Goal: Task Accomplishment & Management: Use online tool/utility

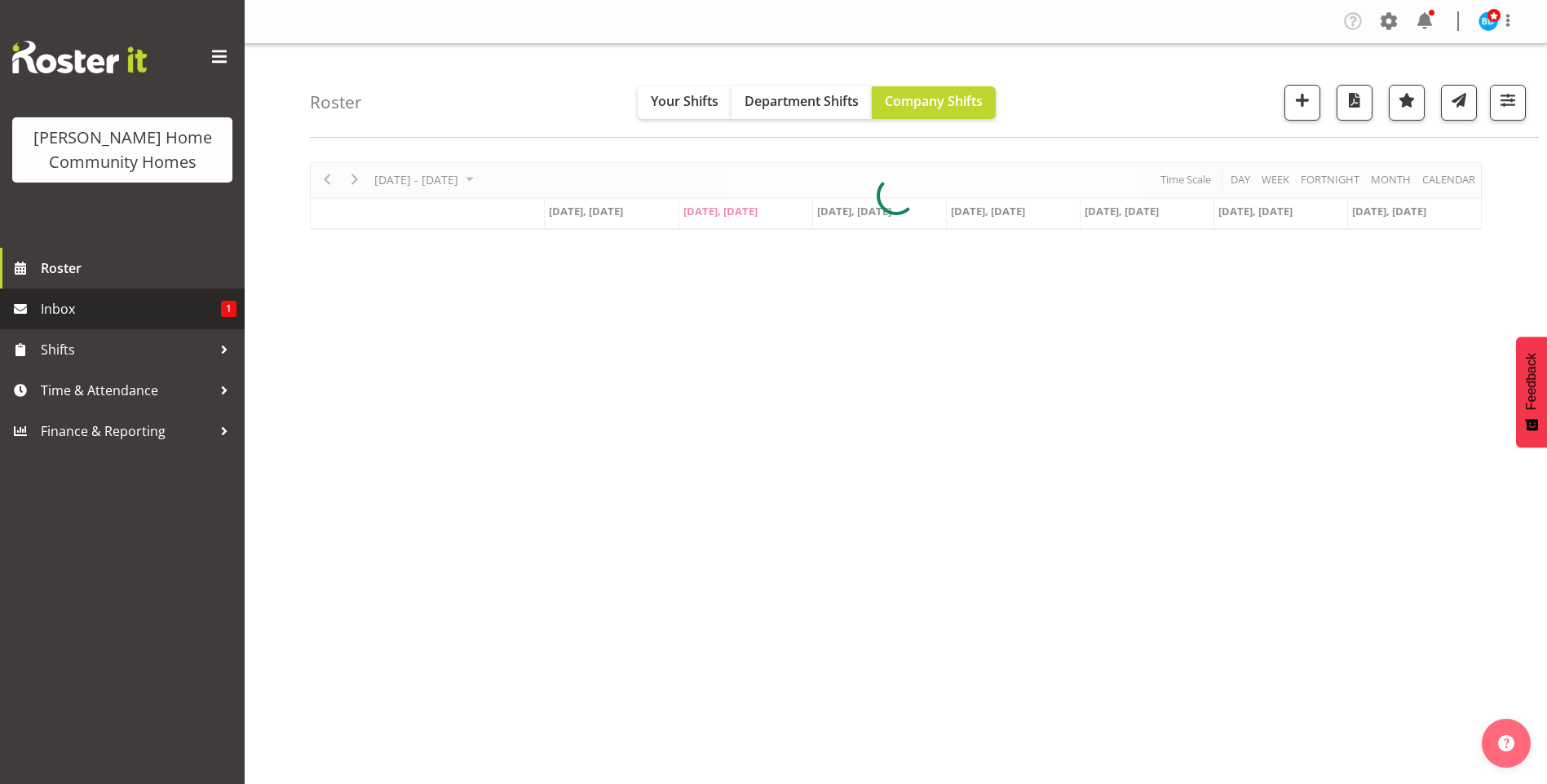
click at [205, 305] on span "Inbox" at bounding box center [131, 308] width 180 height 24
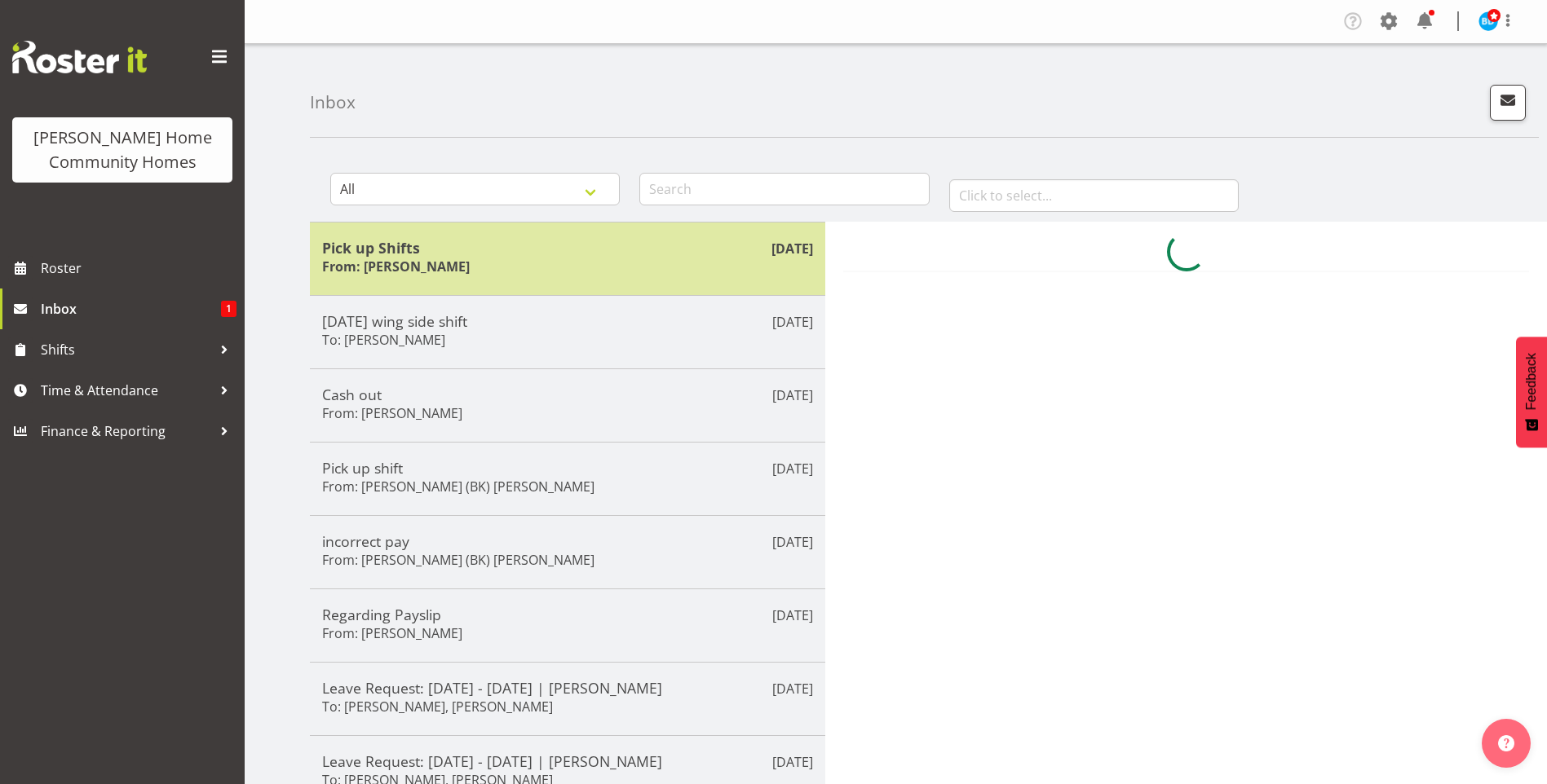
click at [510, 248] on h5 "Pick up Shifts" at bounding box center [567, 248] width 491 height 18
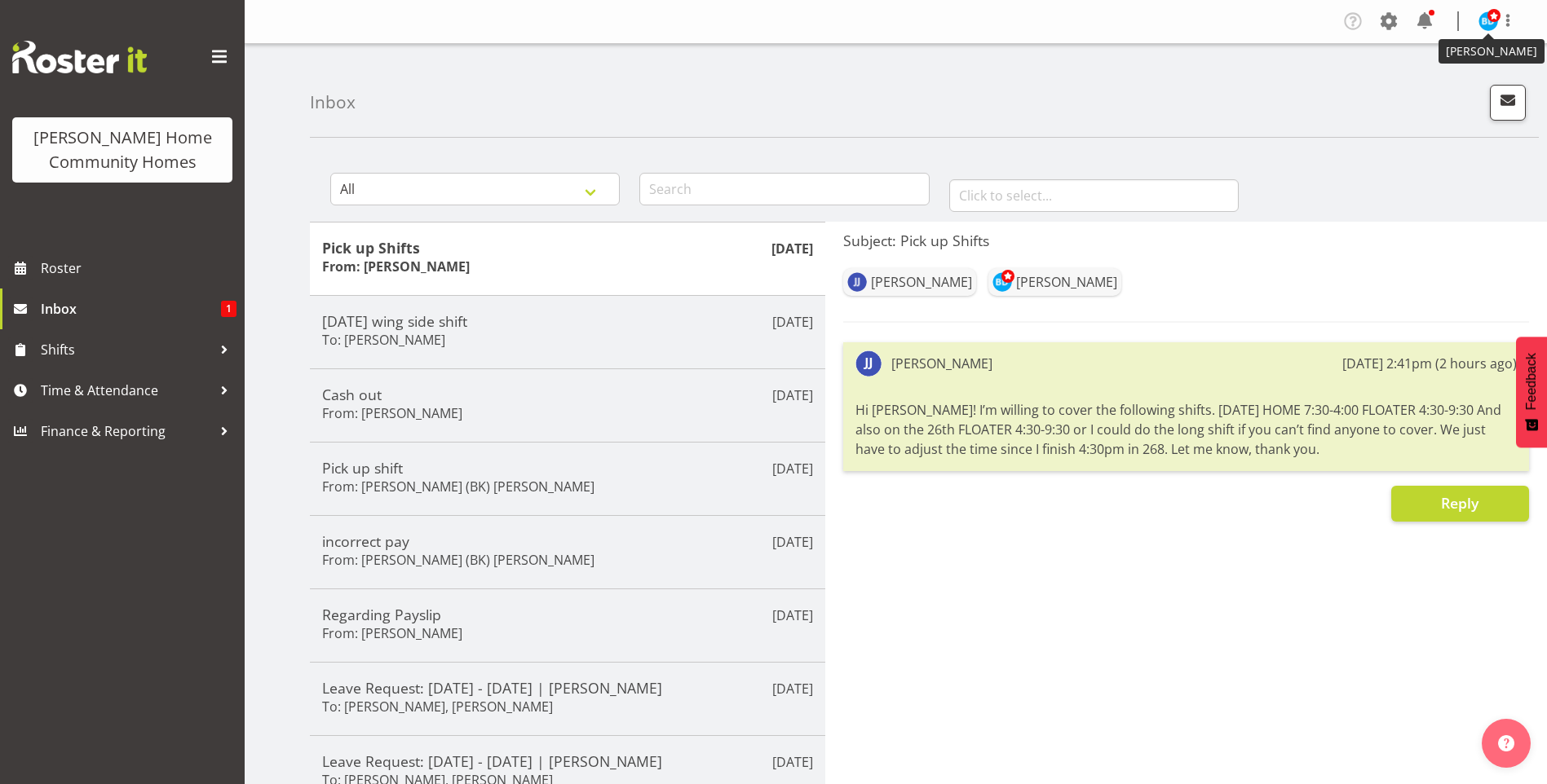
click at [1483, 24] on img at bounding box center [1487, 21] width 19 height 19
drag, startPoint x: 1434, startPoint y: 91, endPoint x: 1422, endPoint y: 91, distance: 12.0
click at [1434, 91] on link "Log Out" at bounding box center [1439, 85] width 157 height 29
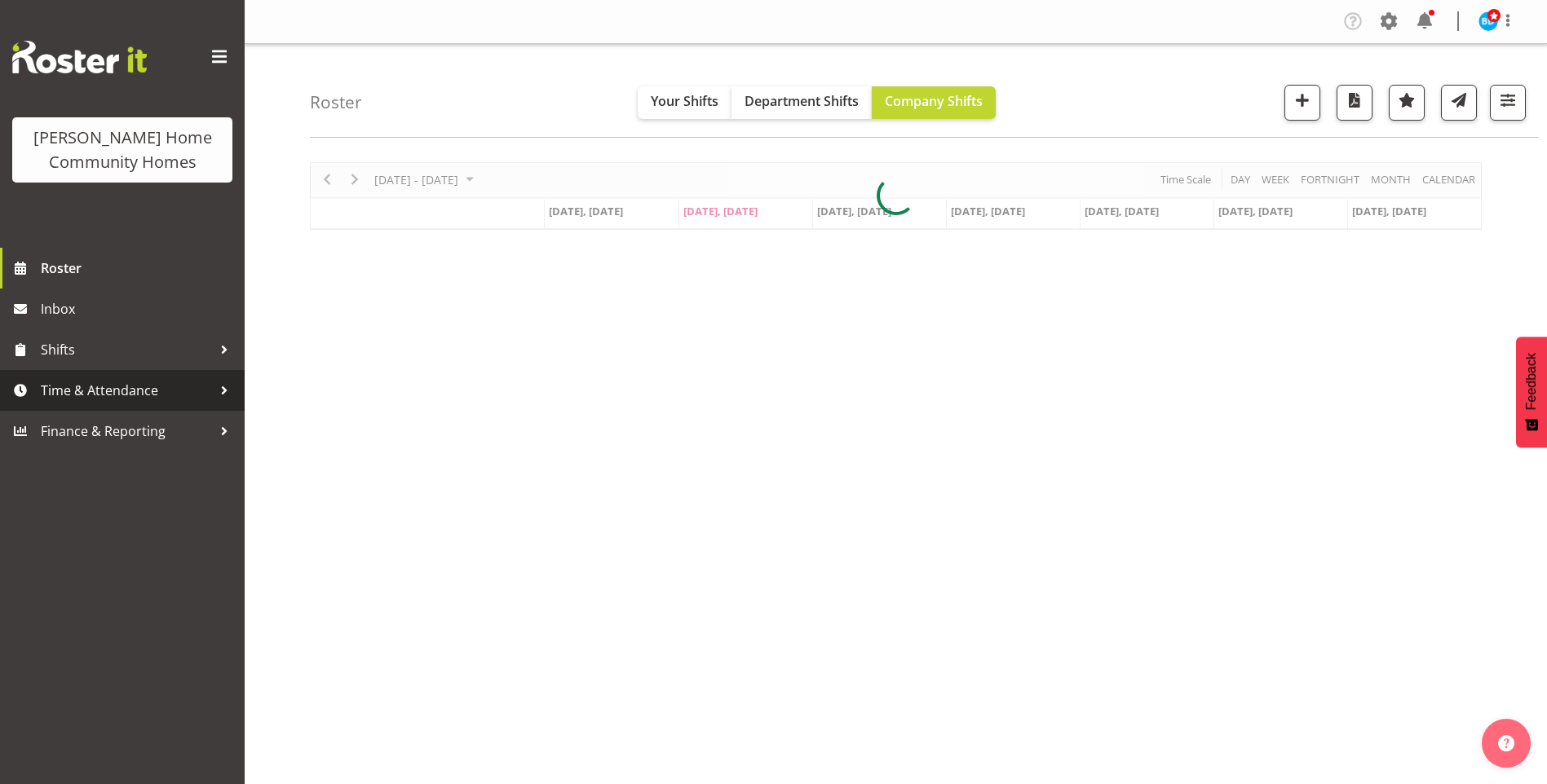
click at [93, 391] on span "Time & Attendance" at bounding box center [125, 390] width 171 height 24
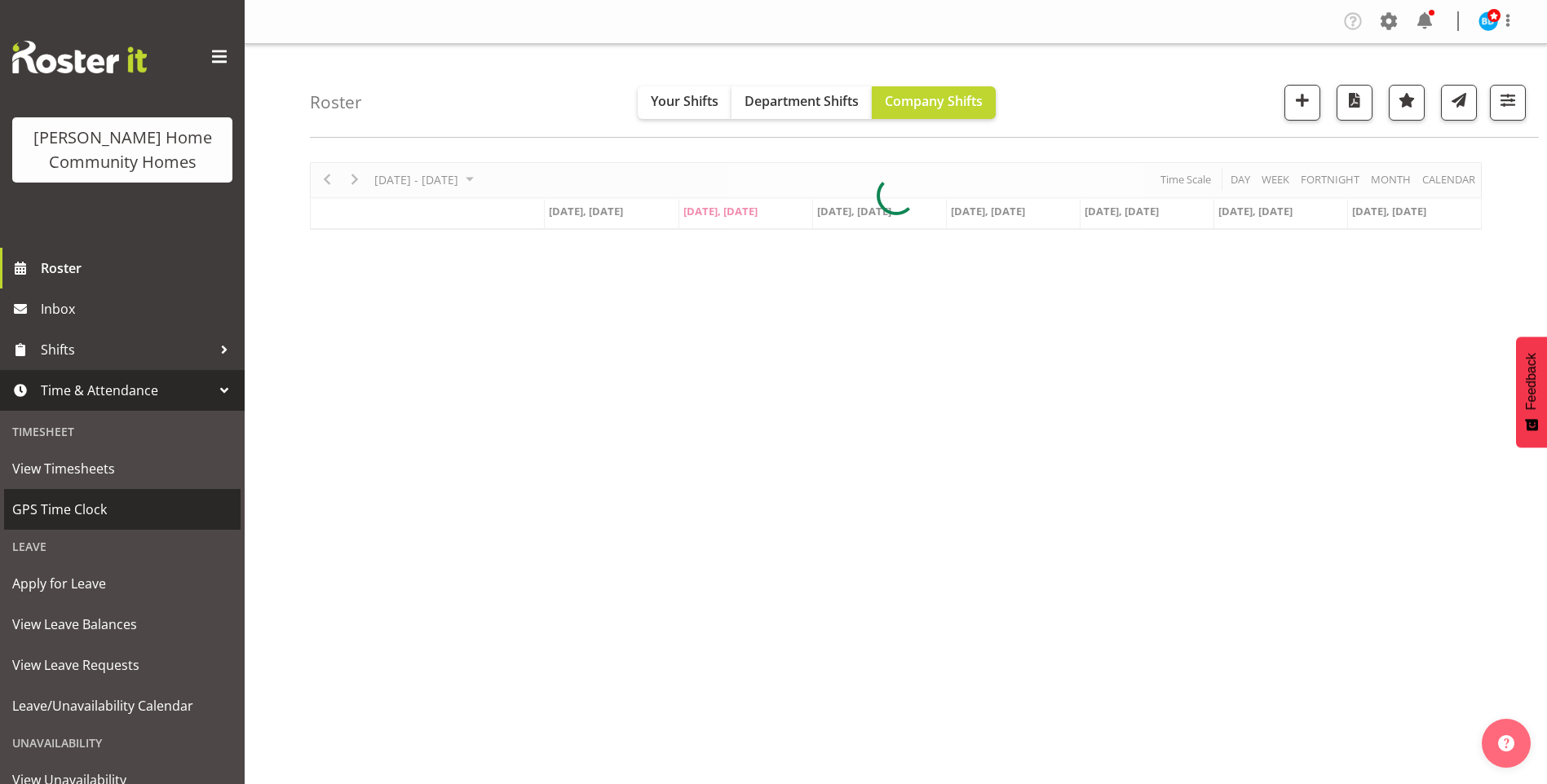
click at [85, 514] on span "GPS Time Clock" at bounding box center [122, 509] width 220 height 24
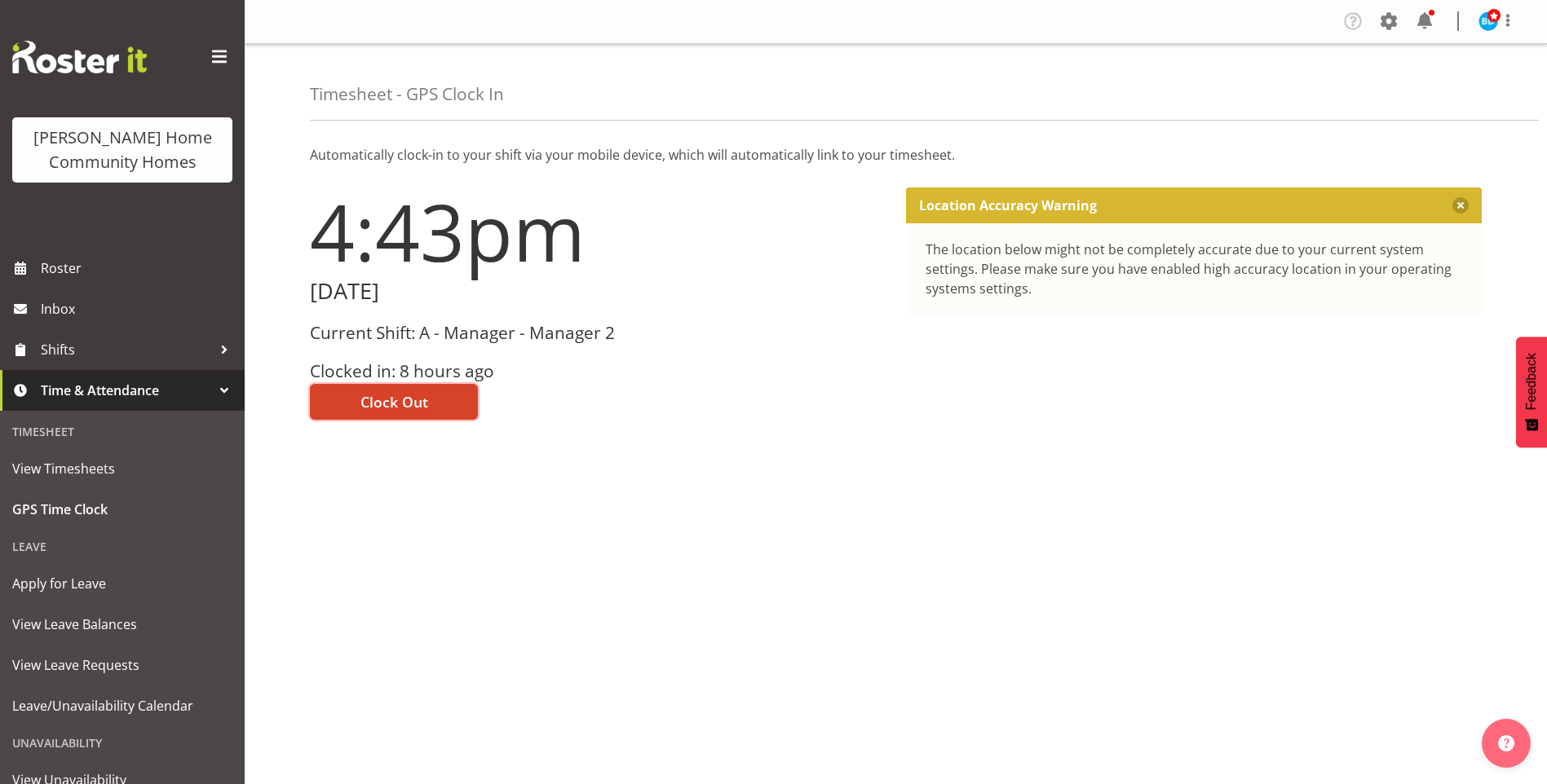
click at [390, 399] on span "Clock Out" at bounding box center [394, 402] width 67 height 21
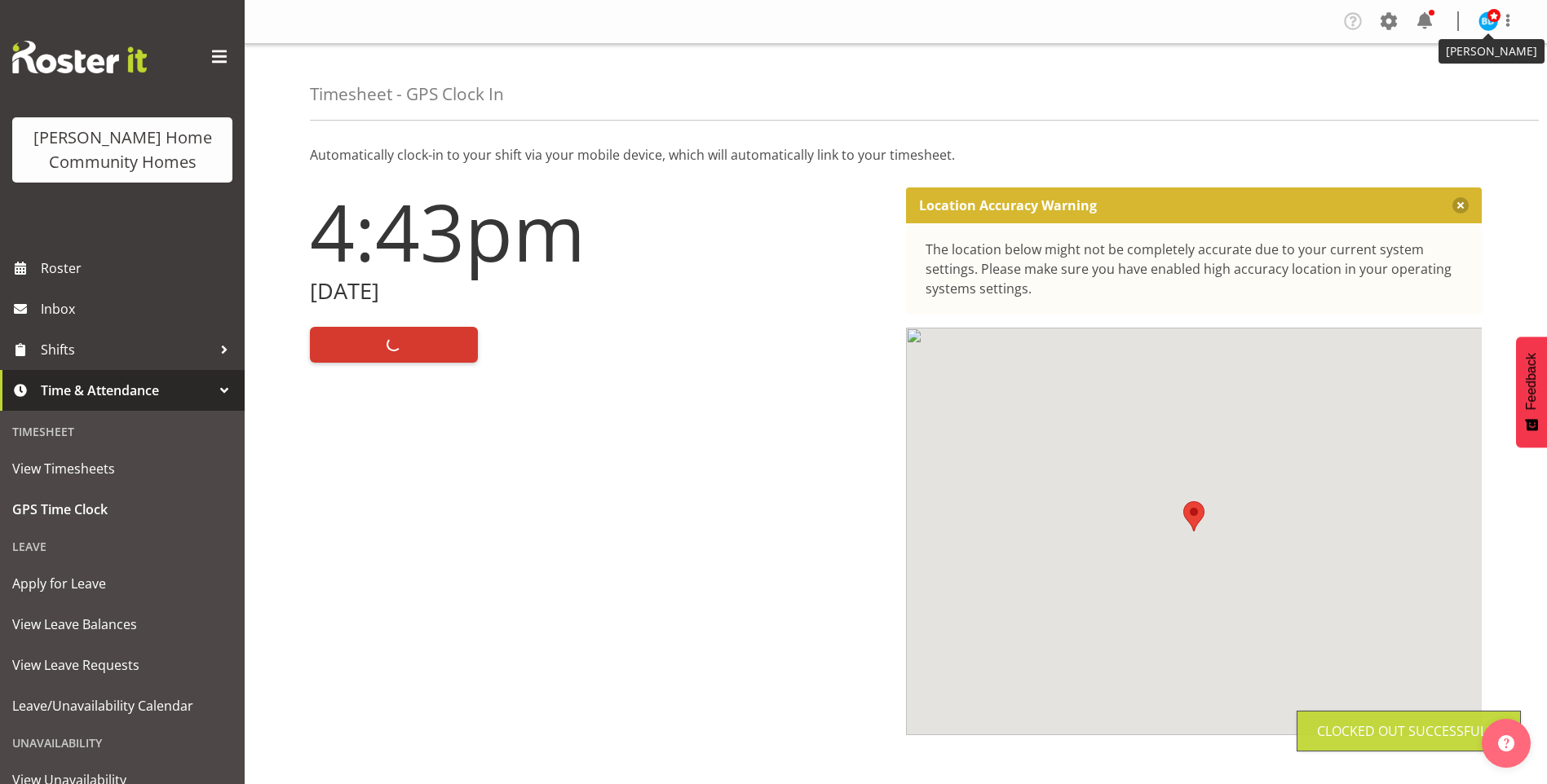
click at [1481, 28] on img at bounding box center [1487, 21] width 19 height 19
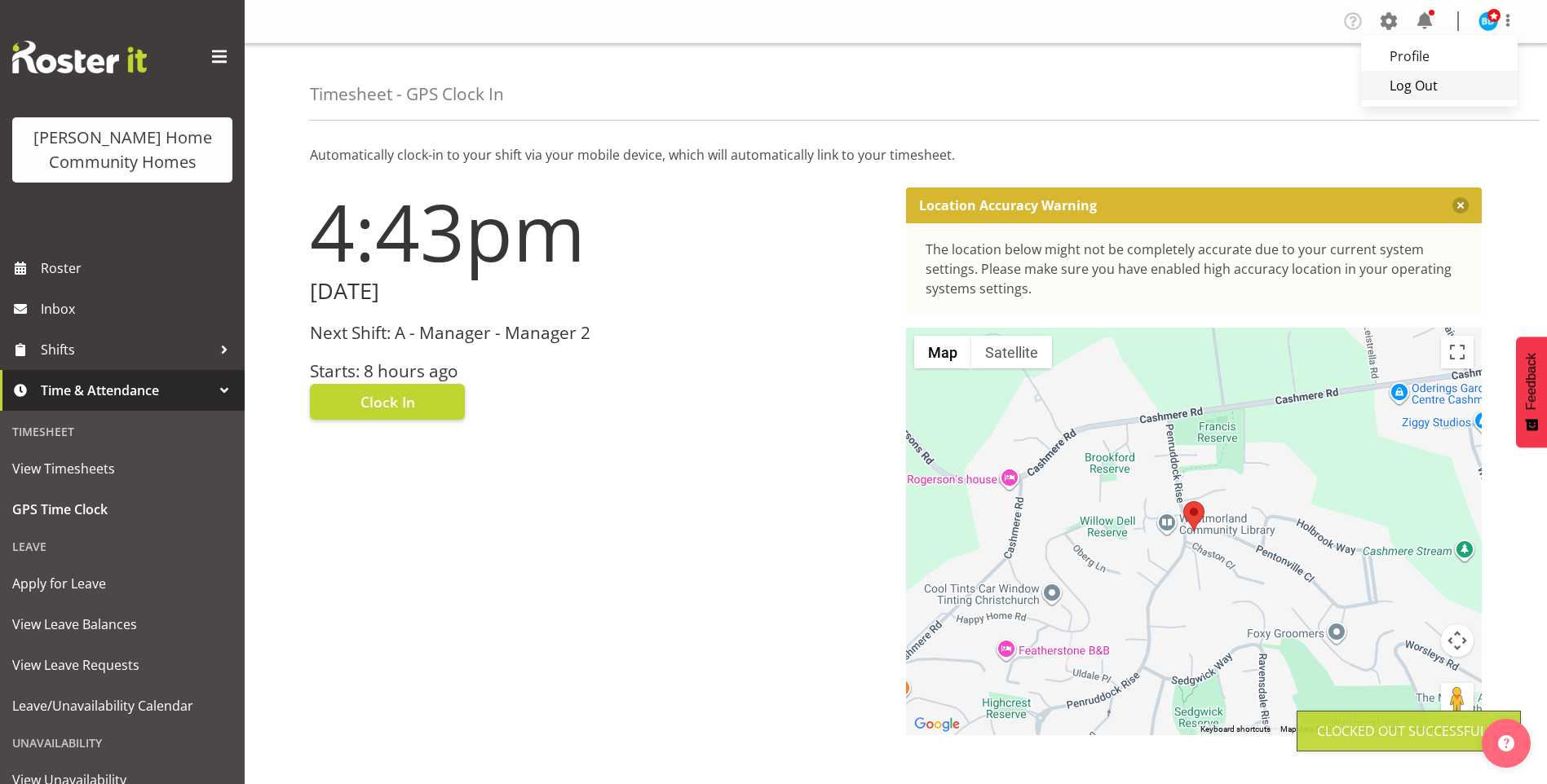
drag, startPoint x: 1414, startPoint y: 86, endPoint x: 1364, endPoint y: 85, distance: 50.0
click at [1416, 85] on link "Log Out" at bounding box center [1439, 85] width 157 height 29
